Goal: Information Seeking & Learning: Learn about a topic

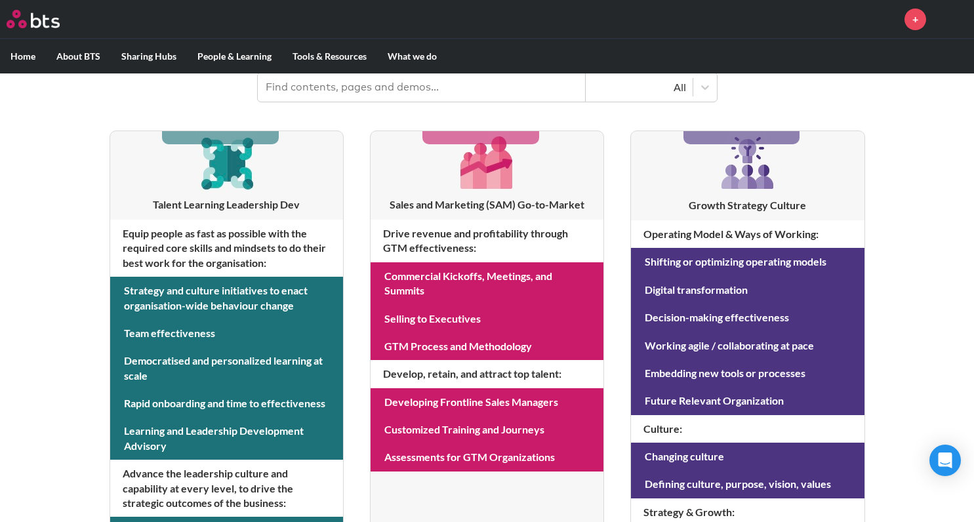
scroll to position [210, 0]
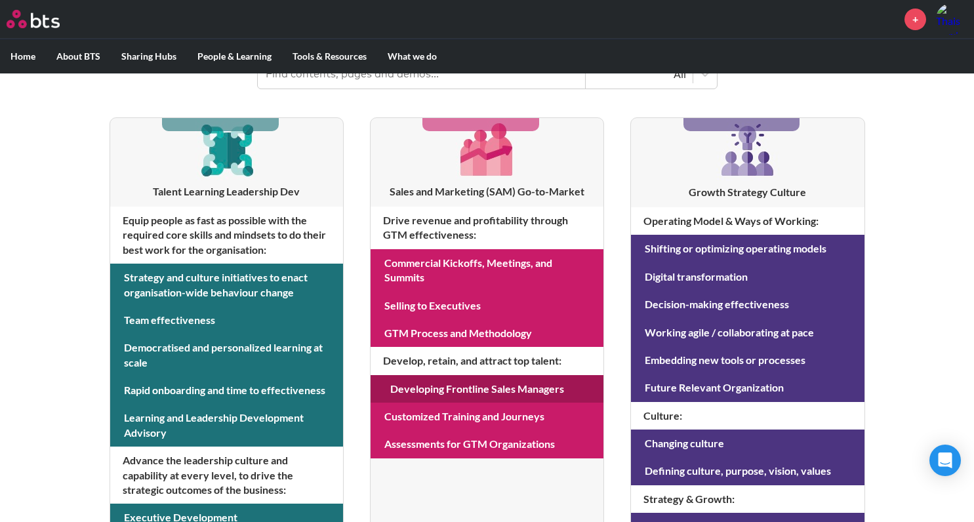
click at [430, 385] on link at bounding box center [487, 389] width 233 height 28
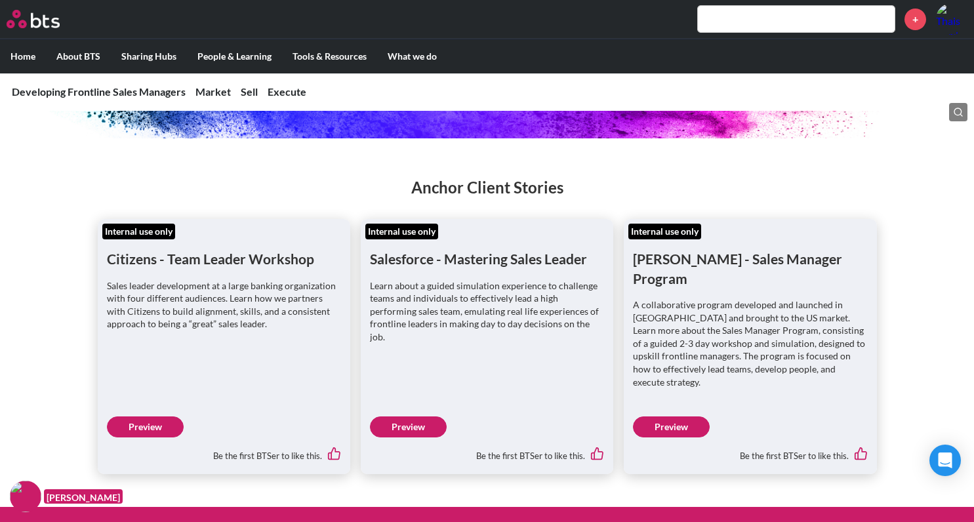
scroll to position [210, 0]
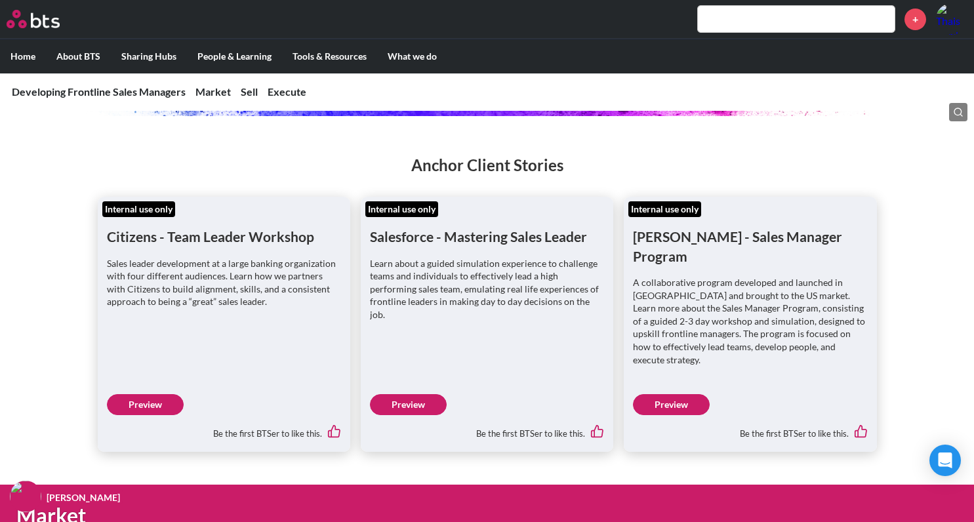
click at [415, 394] on link "Preview" at bounding box center [408, 404] width 77 height 21
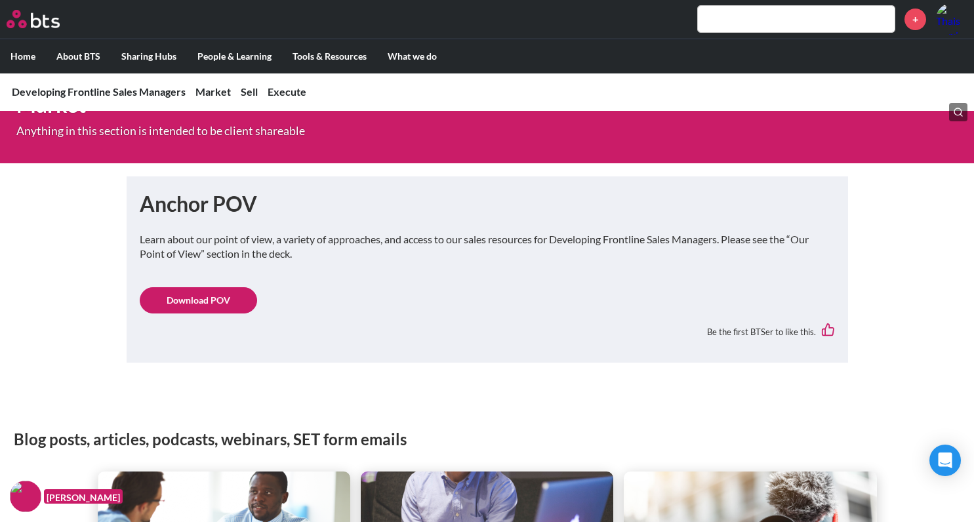
scroll to position [630, 0]
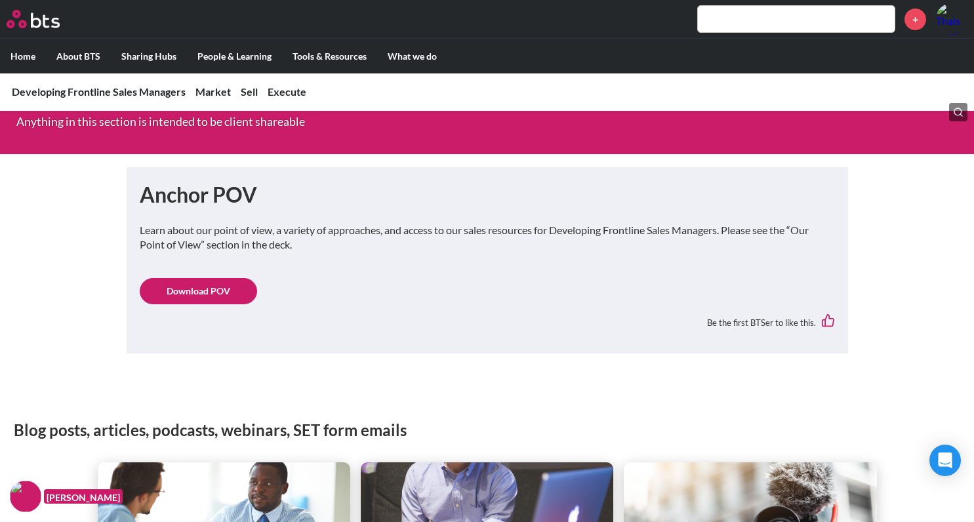
click at [228, 278] on link "Download POV" at bounding box center [198, 291] width 117 height 26
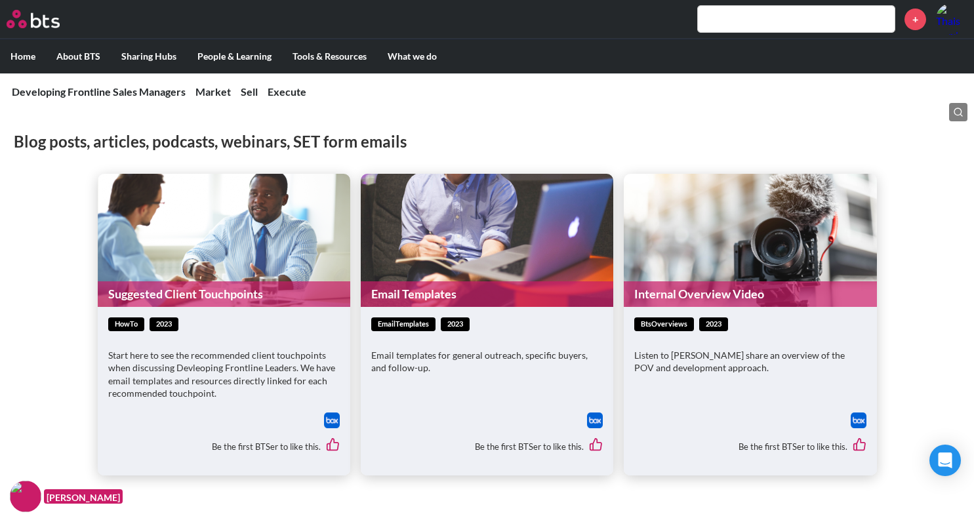
scroll to position [945, 0]
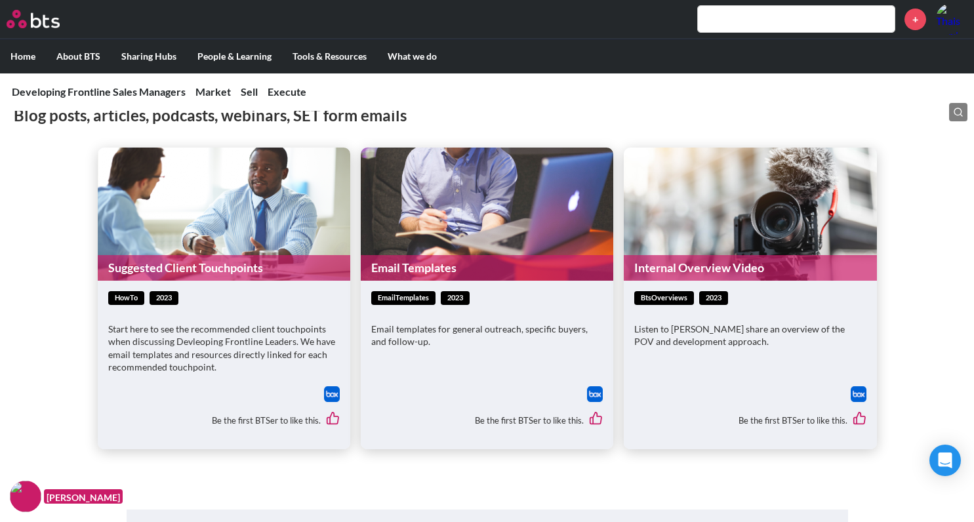
click at [770, 255] on link "Internal Overview Video" at bounding box center [750, 268] width 253 height 26
click at [282, 255] on link "Suggested Client Touchpoints" at bounding box center [224, 268] width 253 height 26
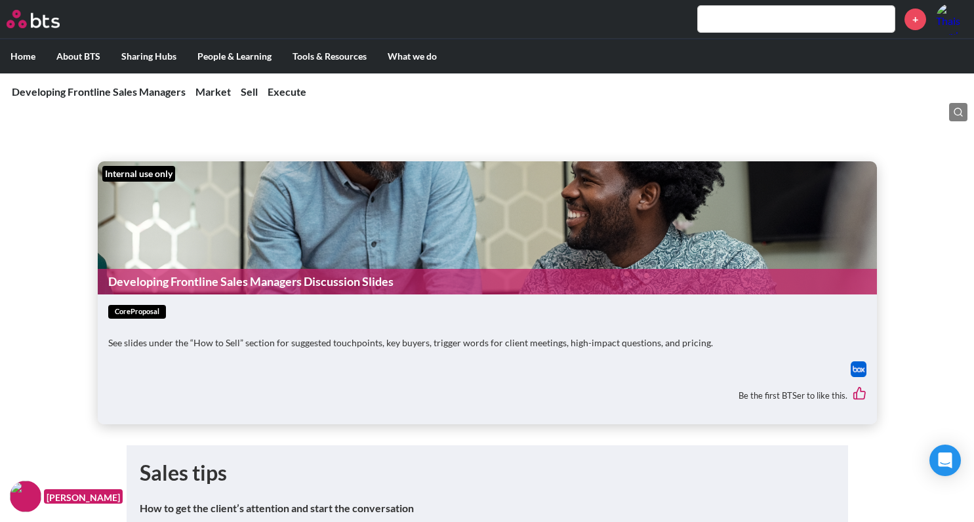
scroll to position [1942, 0]
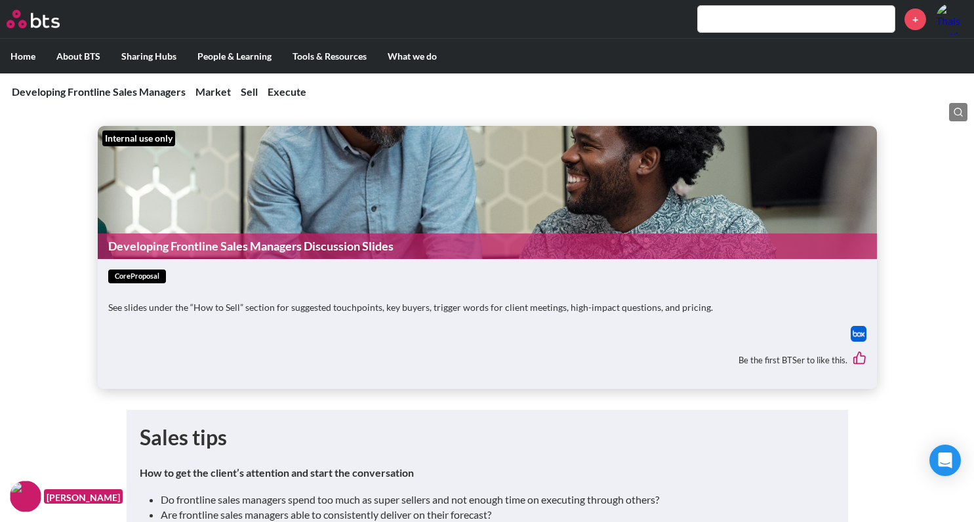
click at [433, 234] on link "Developing Frontline Sales Managers Discussion Slides" at bounding box center [487, 247] width 779 height 26
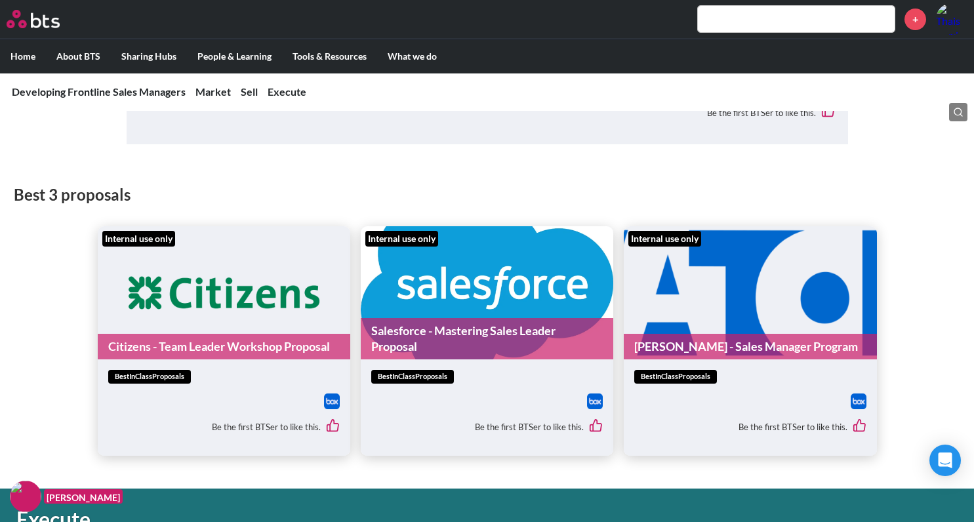
scroll to position [2677, 0]
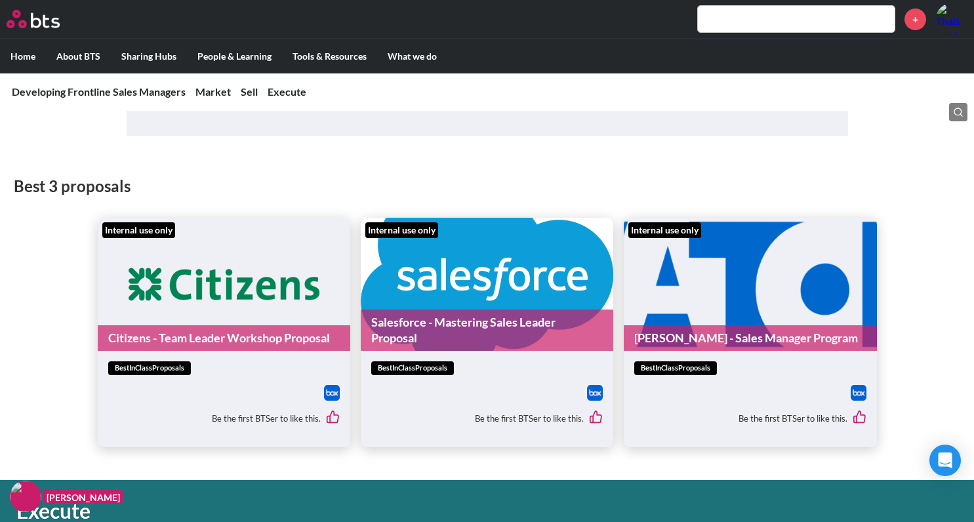
click at [467, 264] on figure "Internal use only Salesforce - Mastering Sales Leader Proposal" at bounding box center [487, 284] width 253 height 133
click at [489, 323] on link "Salesforce - Mastering Sales Leader Proposal" at bounding box center [487, 330] width 253 height 41
click at [216, 325] on link "Citizens - Team Leader Workshop Proposal" at bounding box center [224, 338] width 253 height 26
click at [698, 288] on figure "Internal use only Eaton - Sales Manager Program" at bounding box center [750, 284] width 253 height 133
click at [691, 325] on link "Eaton - Sales Manager Program" at bounding box center [750, 338] width 253 height 26
